Goal: Task Accomplishment & Management: Use online tool/utility

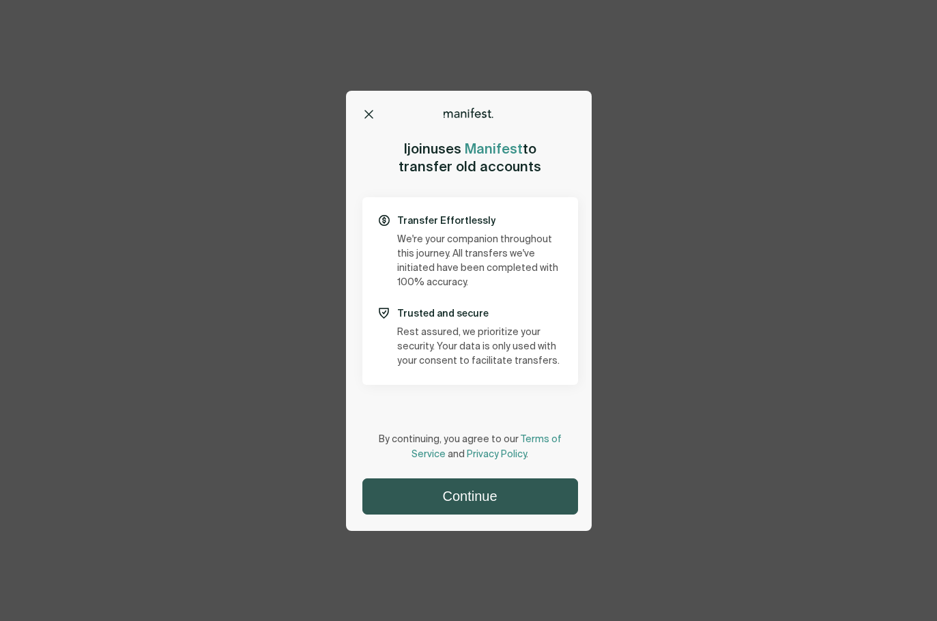
click at [480, 497] on button "Continue" at bounding box center [470, 496] width 214 height 35
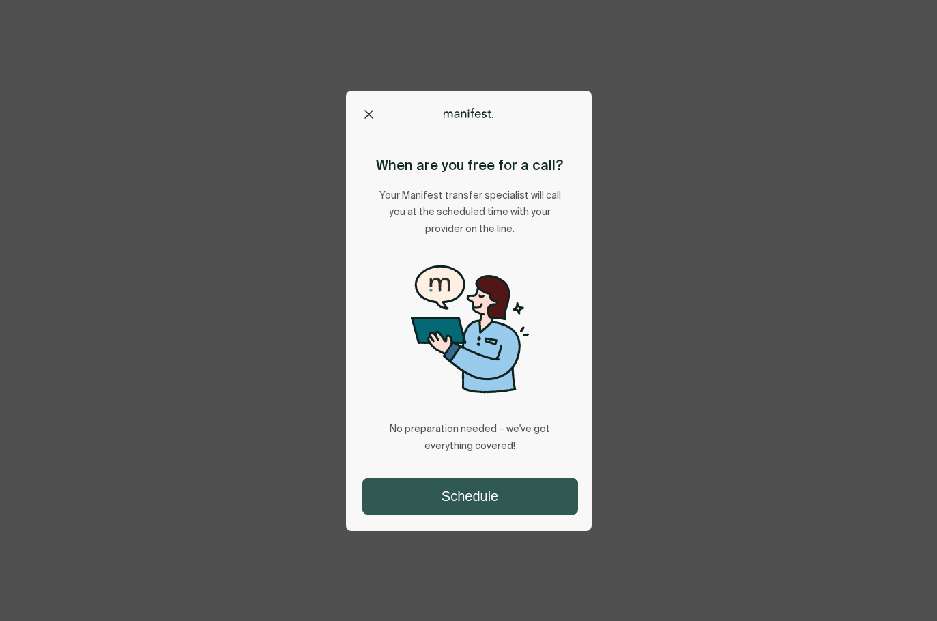
click at [489, 502] on button "Schedule" at bounding box center [470, 496] width 214 height 35
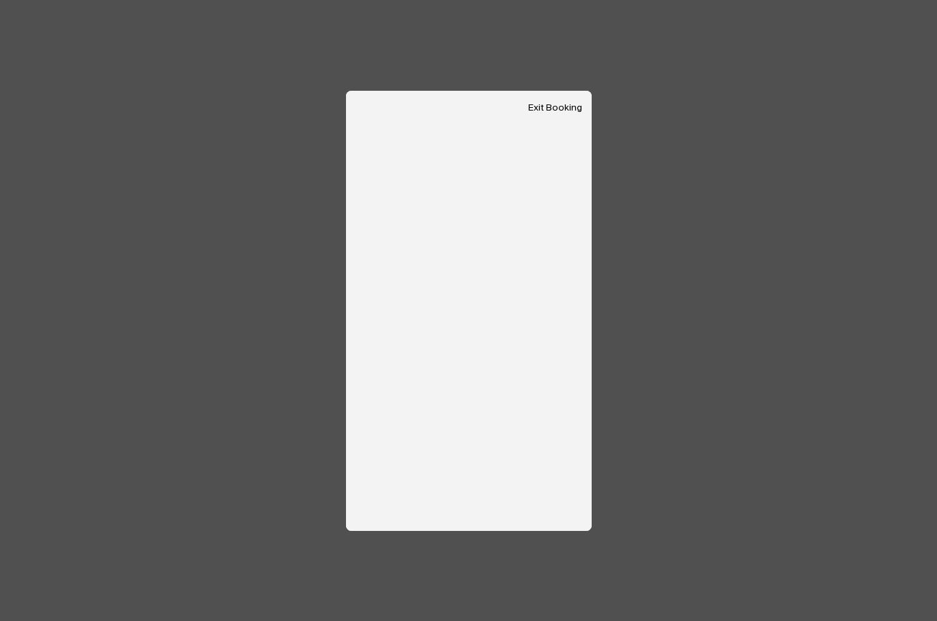
click at [562, 104] on button "Exit Booking" at bounding box center [555, 108] width 54 height 12
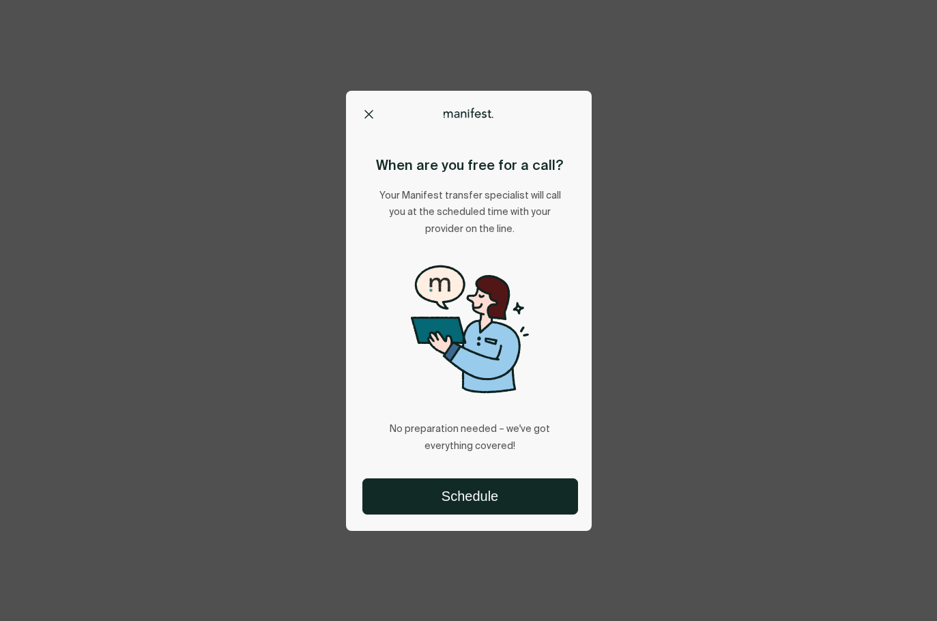
click at [373, 110] on icon at bounding box center [368, 114] width 9 height 9
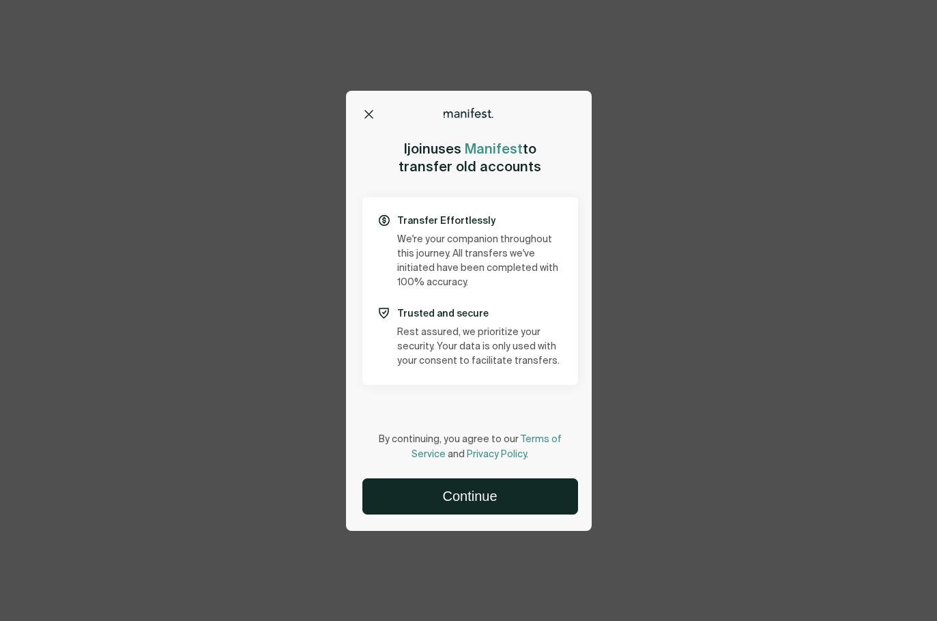
click at [360, 111] on div at bounding box center [469, 113] width 246 height 11
click at [367, 112] on icon at bounding box center [369, 115] width 8 height 8
click at [362, 111] on button at bounding box center [369, 114] width 14 height 14
click at [479, 503] on button "Continue" at bounding box center [470, 496] width 214 height 35
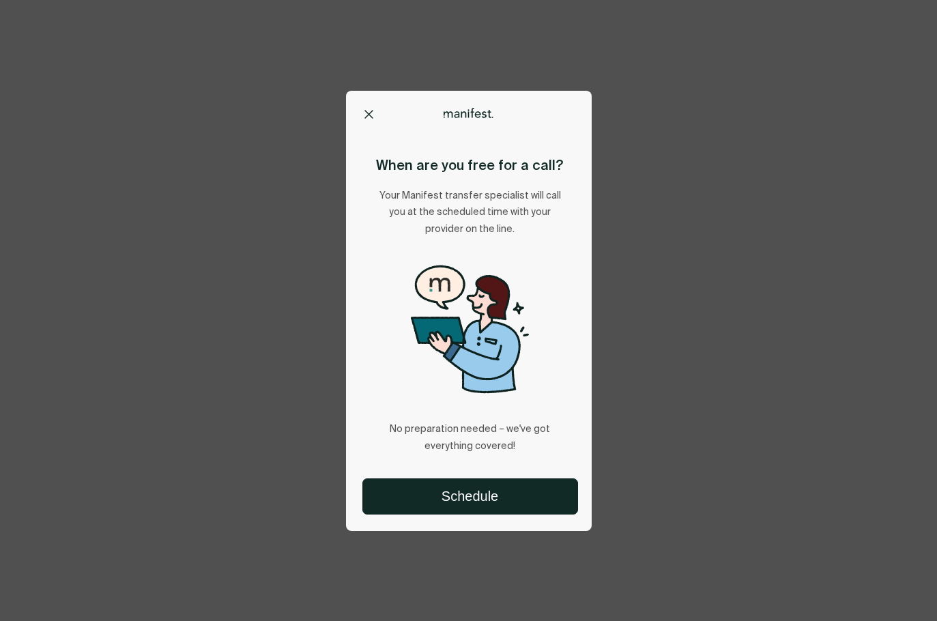
click at [375, 113] on button at bounding box center [369, 114] width 14 height 14
